Goal: Transaction & Acquisition: Purchase product/service

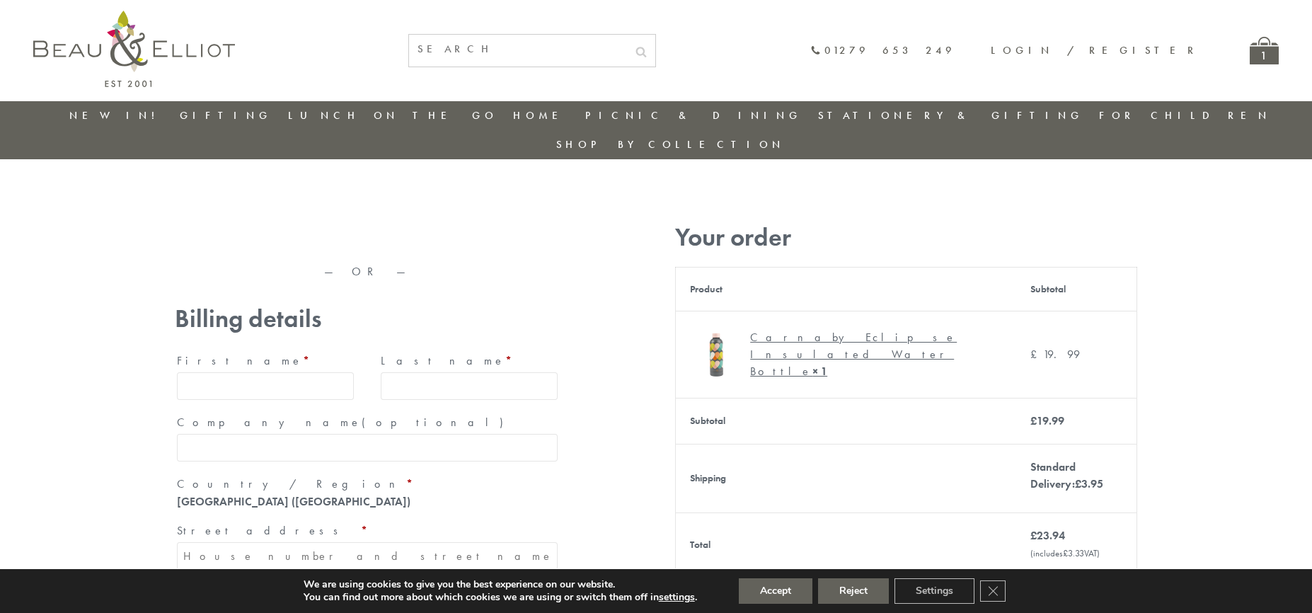
type input "maria33@yahoo.com"
type input "Maria"
type input "Williams"
type input "23, Scottsdale, Happytown"
type input "London"
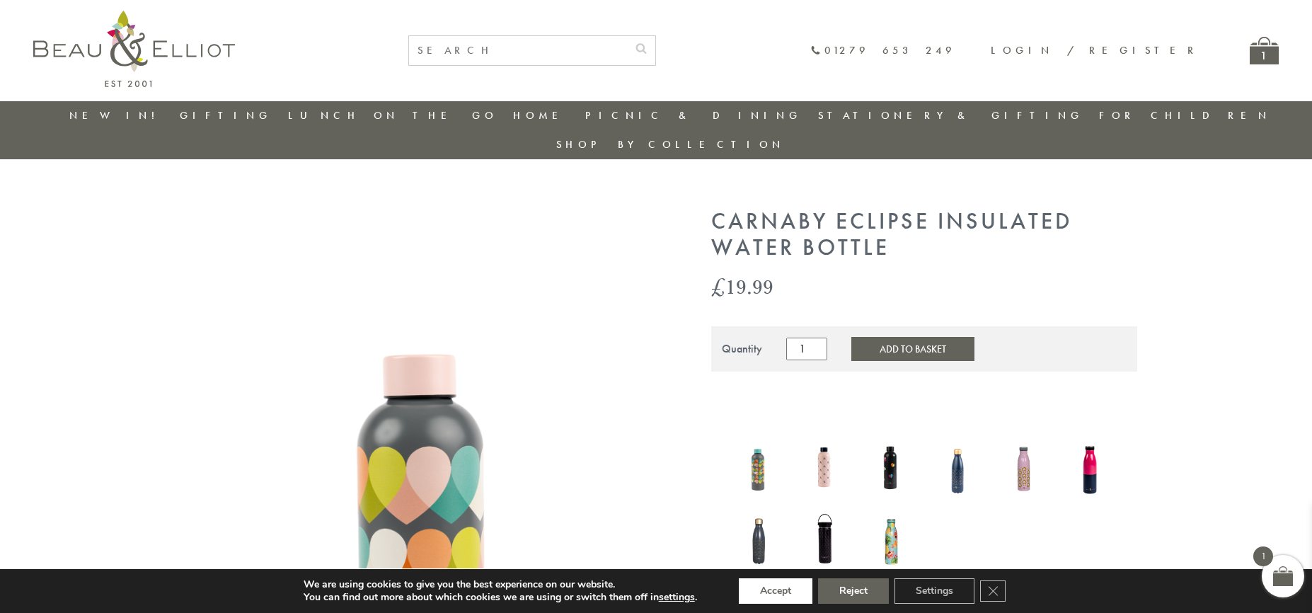
click at [776, 591] on button "Accept" at bounding box center [776, 590] width 74 height 25
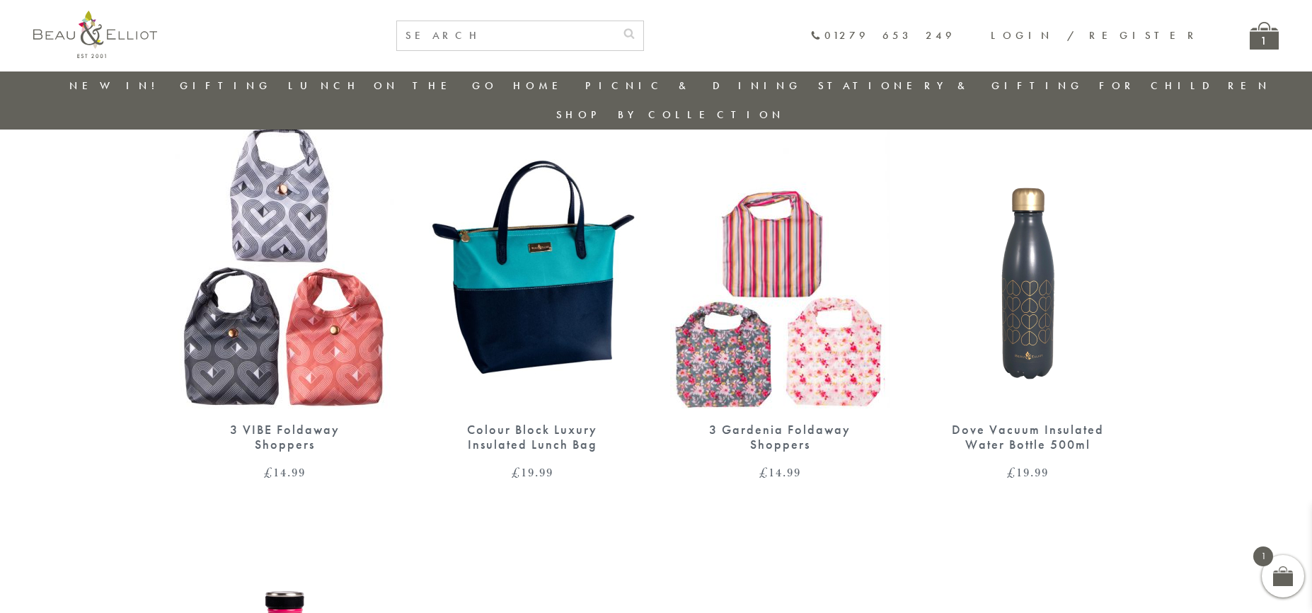
scroll to position [1194, 0]
